Goal: Information Seeking & Learning: Learn about a topic

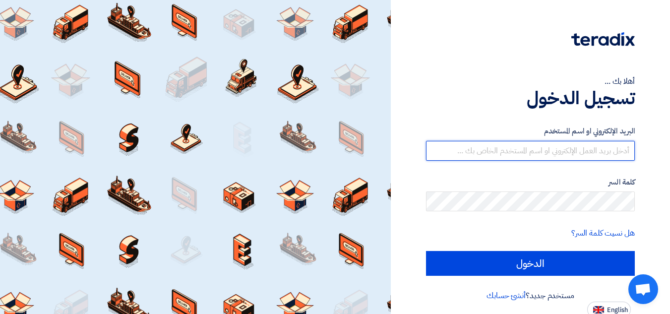
click at [594, 145] on input "text" at bounding box center [530, 151] width 209 height 20
type input "[EMAIL_ADDRESS][DOMAIN_NAME]"
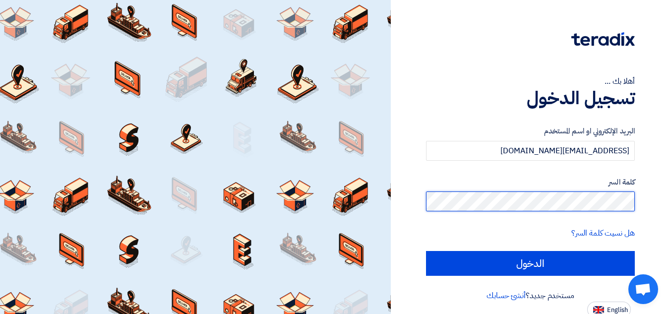
click at [426, 251] on input "الدخول" at bounding box center [530, 263] width 209 height 25
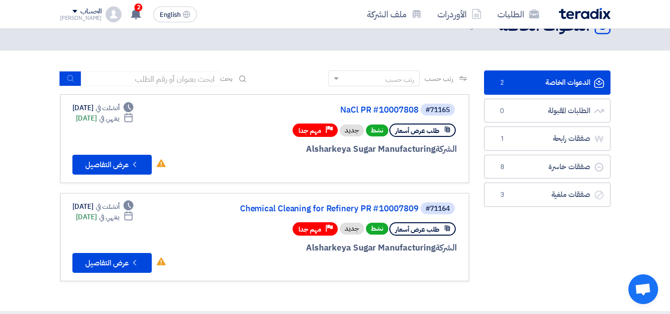
scroll to position [50, 0]
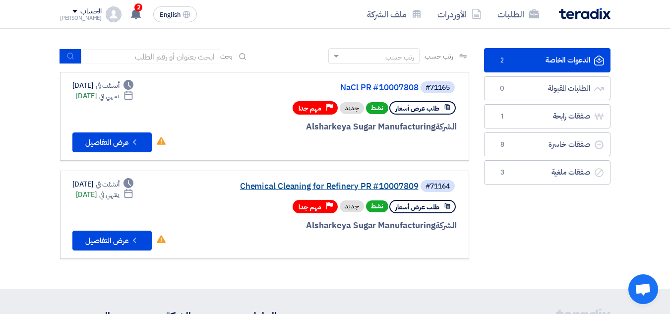
click at [361, 188] on link "Chemical Cleaning for Refinery PR #10007809" at bounding box center [319, 186] width 198 height 9
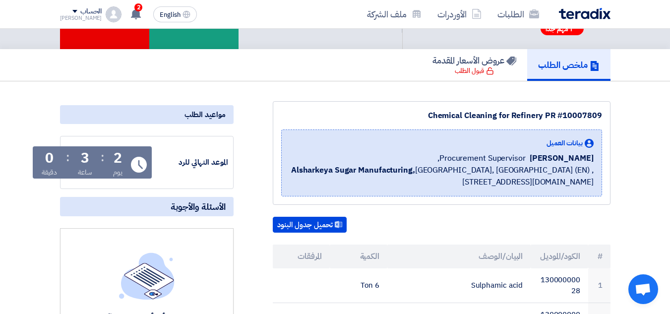
click at [562, 64] on h5 "ملخص الطلب" at bounding box center [569, 64] width 62 height 11
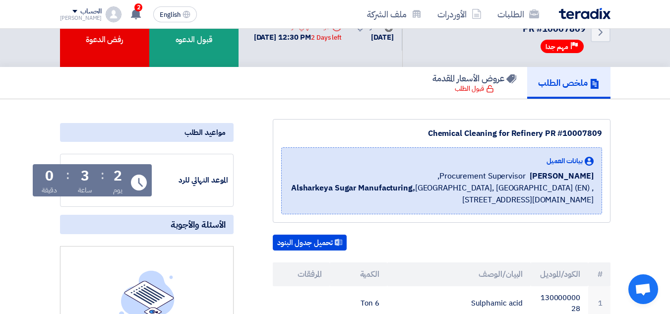
scroll to position [0, 0]
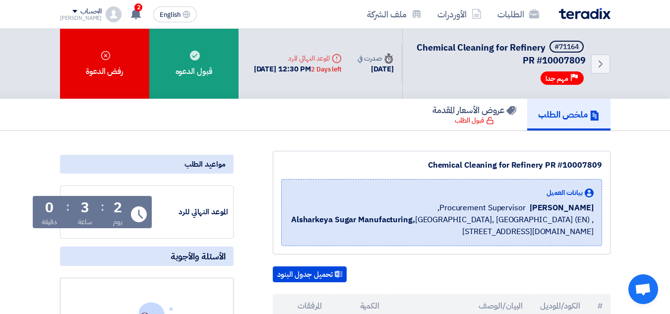
click at [578, 20] on div "الطلبات الأوردرات ملف الشركة" at bounding box center [445, 13] width 330 height 23
click at [582, 11] on img at bounding box center [585, 13] width 52 height 11
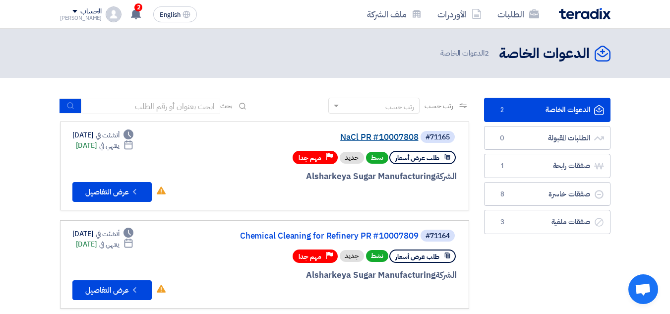
click at [399, 135] on link "NaCl PR #10007808" at bounding box center [319, 137] width 198 height 9
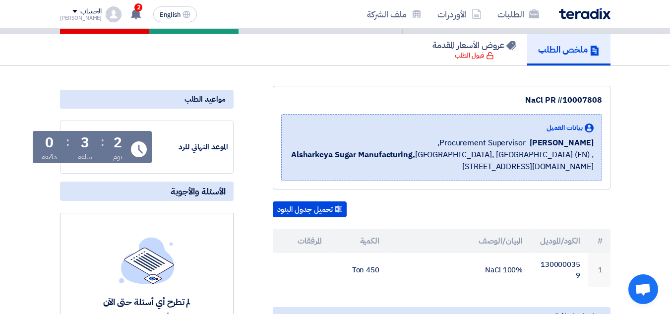
scroll to position [50, 0]
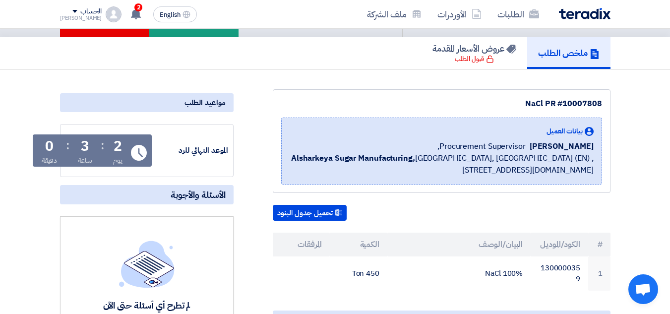
click at [585, 15] on img at bounding box center [585, 13] width 52 height 11
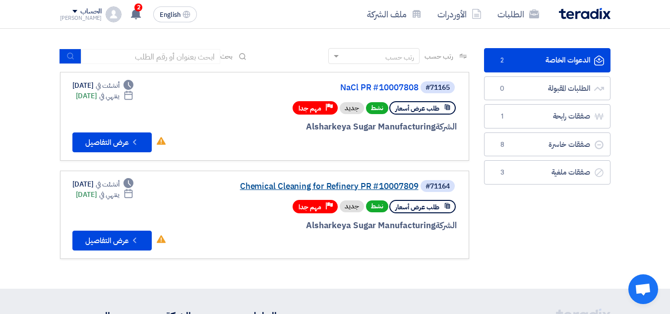
click at [396, 183] on link "Chemical Cleaning for Refinery PR #10007809" at bounding box center [319, 186] width 198 height 9
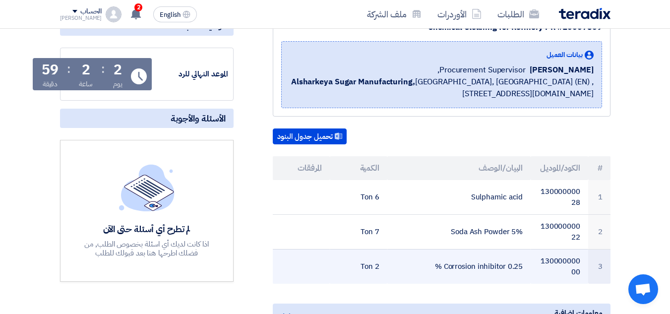
scroll to position [149, 0]
